Goal: Transaction & Acquisition: Book appointment/travel/reservation

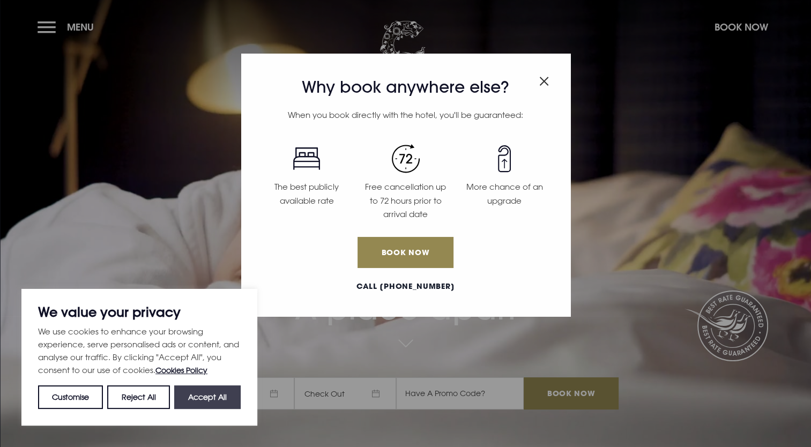
click at [213, 402] on button "Accept All" at bounding box center [207, 397] width 66 height 24
checkbox input "true"
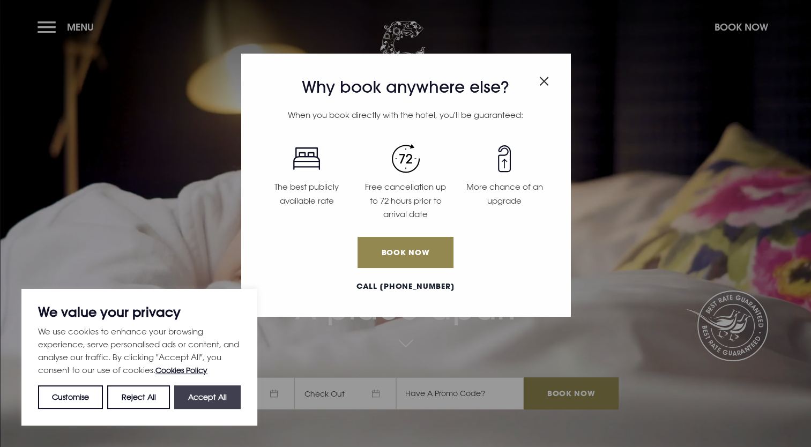
checkbox input "true"
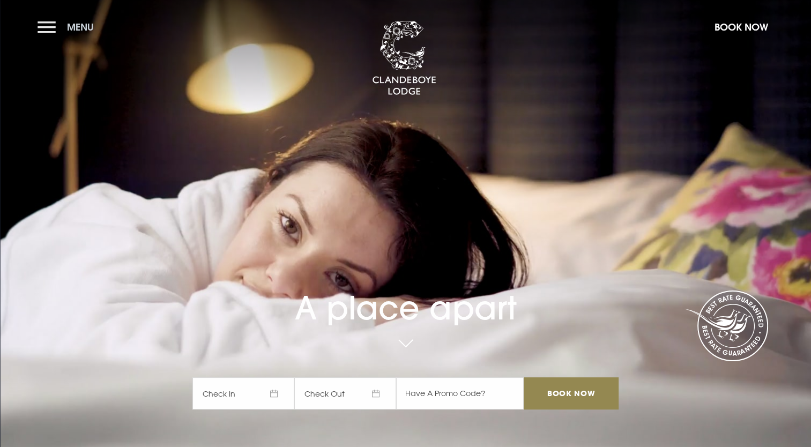
click at [42, 23] on button "Menu" at bounding box center [69, 27] width 62 height 23
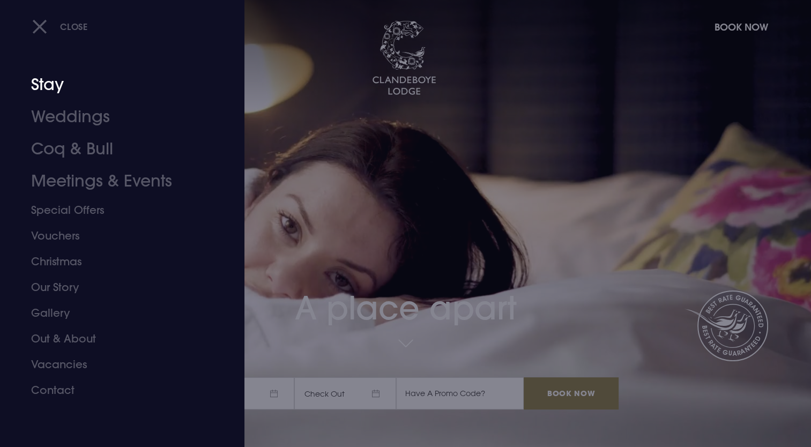
click at [56, 89] on link "Stay" at bounding box center [115, 85] width 169 height 32
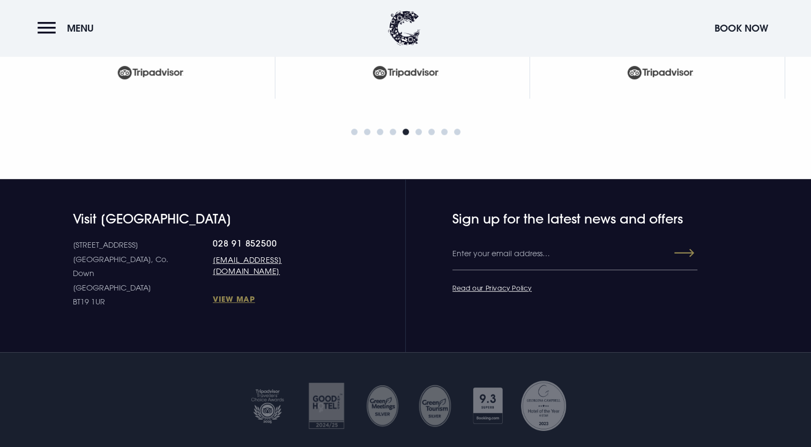
scroll to position [4608, 0]
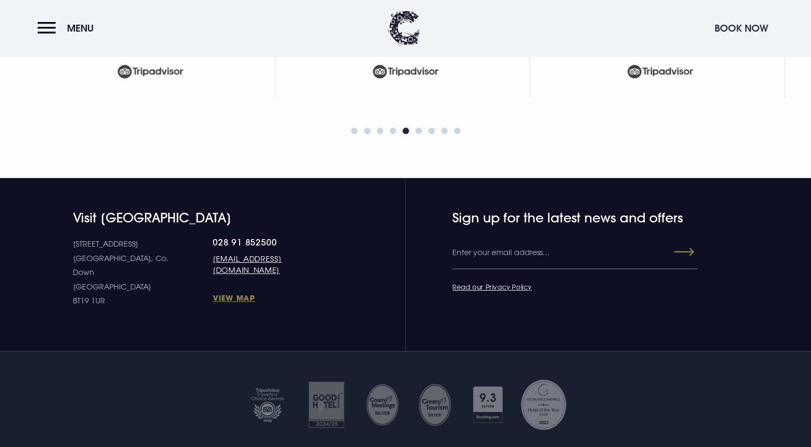
click at [732, 33] on button "Book Now" at bounding box center [741, 28] width 64 height 23
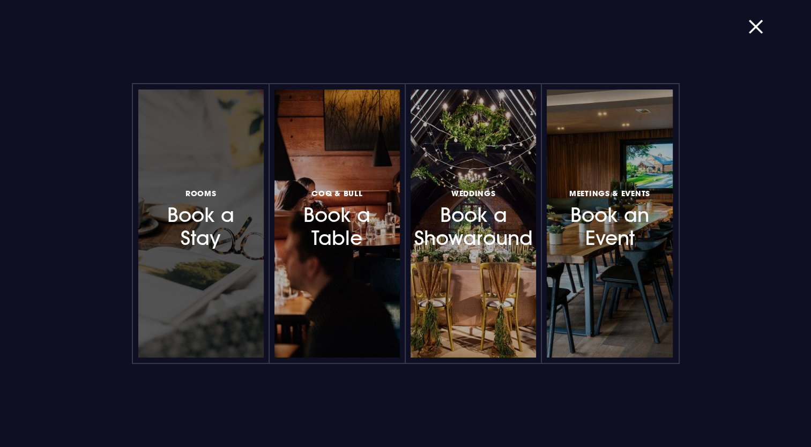
click at [182, 244] on h3 "Rooms Book a Stay" at bounding box center [200, 218] width 93 height 64
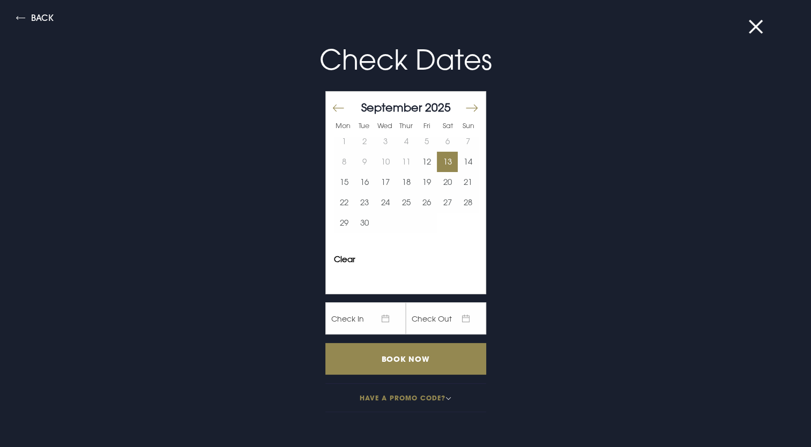
click at [439, 166] on button "13" at bounding box center [447, 162] width 21 height 20
click at [458, 166] on button "14" at bounding box center [468, 162] width 21 height 20
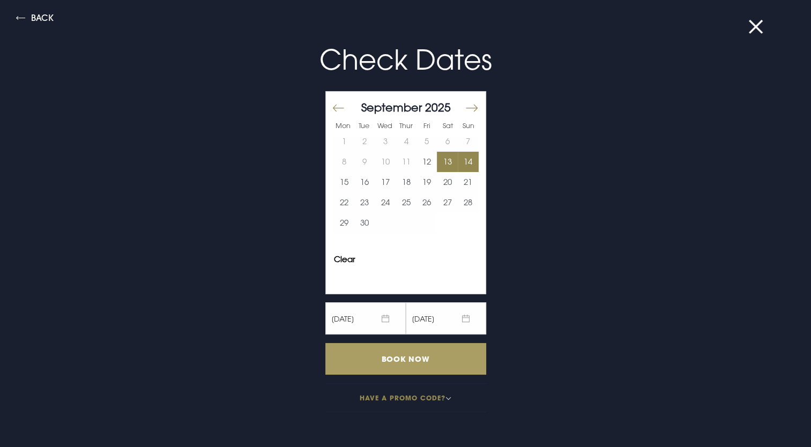
click at [397, 357] on input "Book Now" at bounding box center [405, 359] width 161 height 32
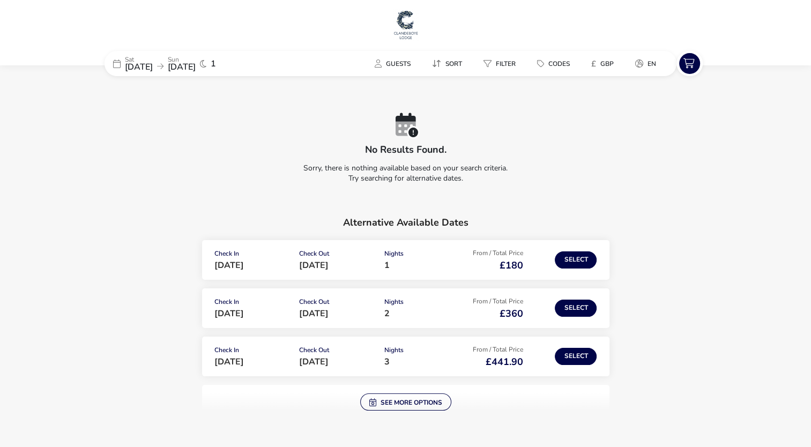
click at [412, 24] on img at bounding box center [405, 25] width 27 height 32
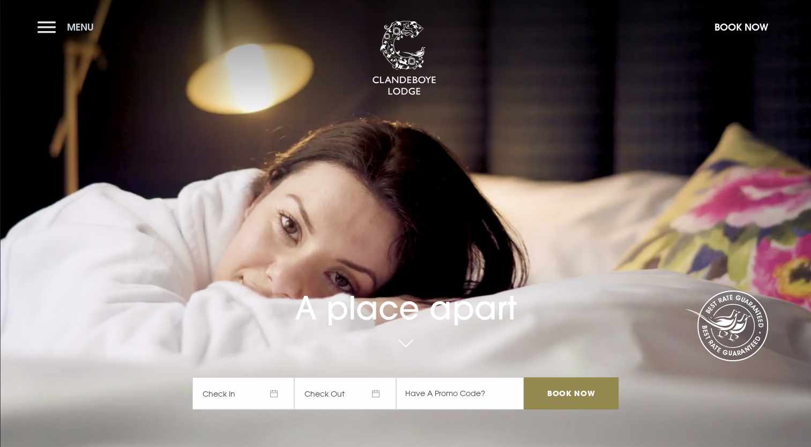
click at [53, 25] on button "Menu" at bounding box center [69, 27] width 62 height 23
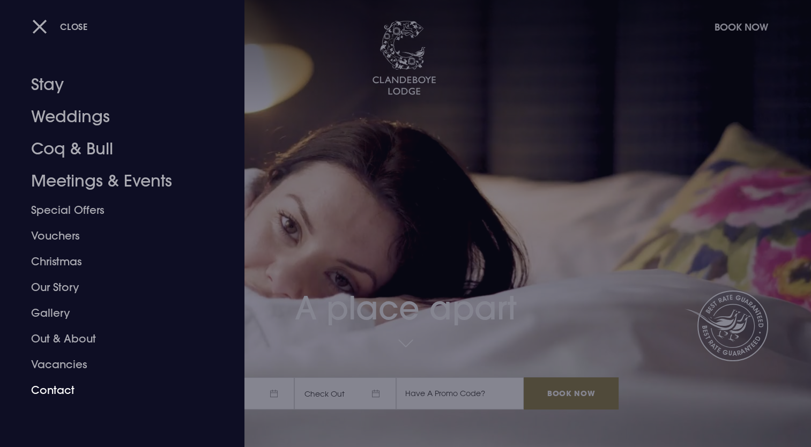
click at [53, 399] on link "Contact" at bounding box center [115, 390] width 169 height 26
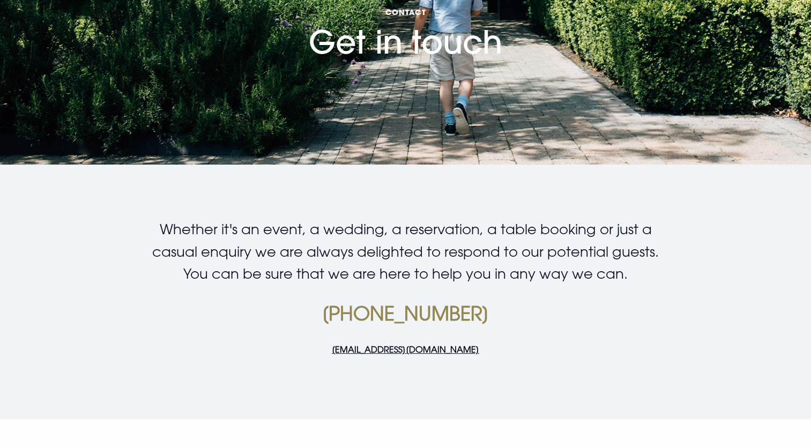
scroll to position [268, 0]
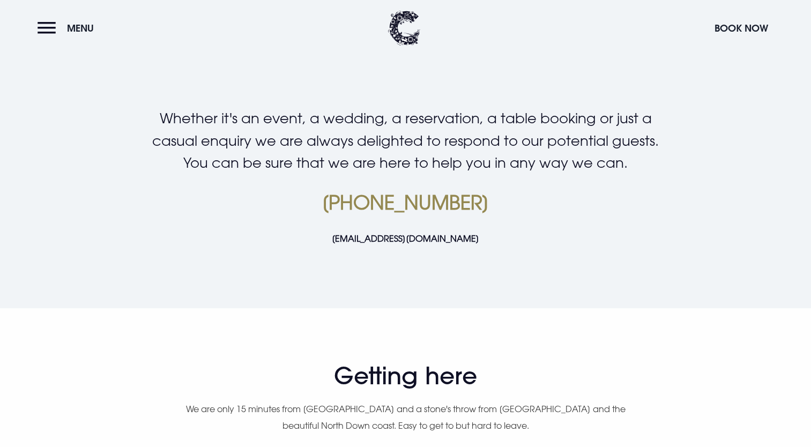
click at [335, 235] on link "[EMAIL_ADDRESS][DOMAIN_NAME]" at bounding box center [405, 238] width 147 height 11
drag, startPoint x: 328, startPoint y: 236, endPoint x: 530, endPoint y: 225, distance: 201.8
click at [530, 225] on div "Whether it's an event, a wedding, a reservation, a table booking or just a casu…" at bounding box center [404, 184] width 619 height 155
copy link "[EMAIL_ADDRESS][DOMAIN_NAME]"
